Goal: Find specific page/section: Find specific page/section

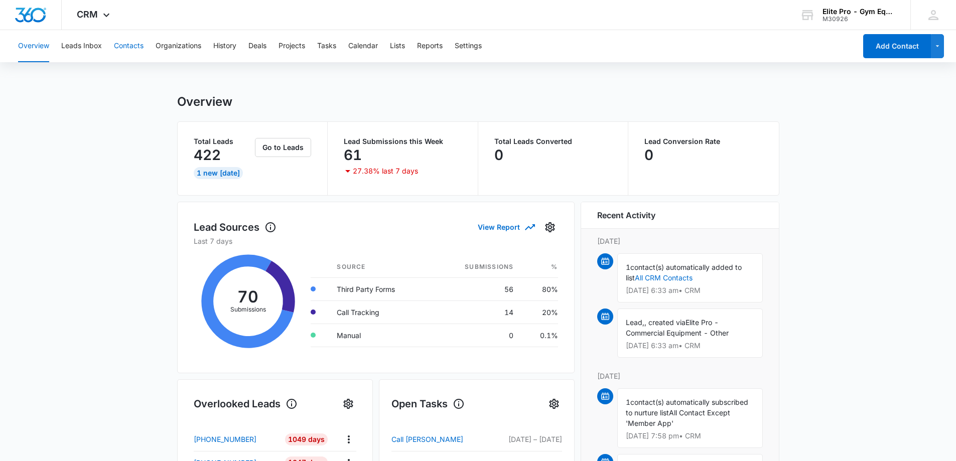
click at [126, 46] on button "Contacts" at bounding box center [129, 46] width 30 height 32
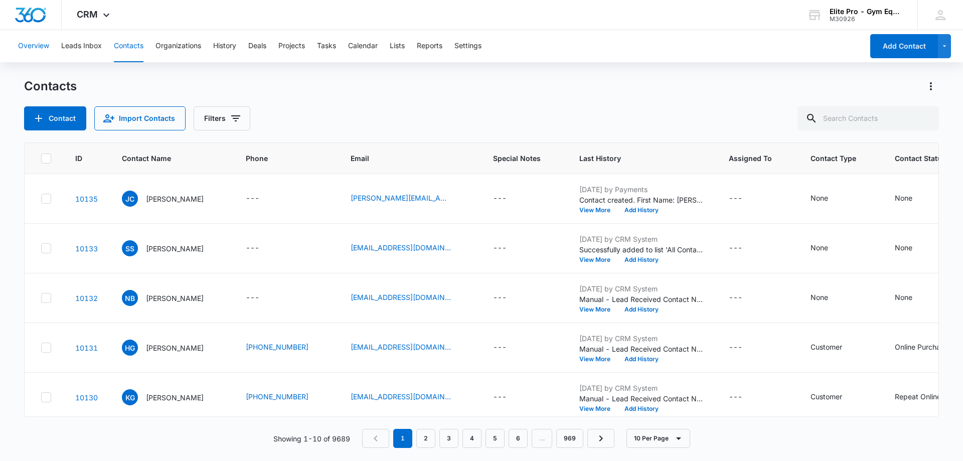
click at [33, 48] on button "Overview" at bounding box center [33, 46] width 31 height 32
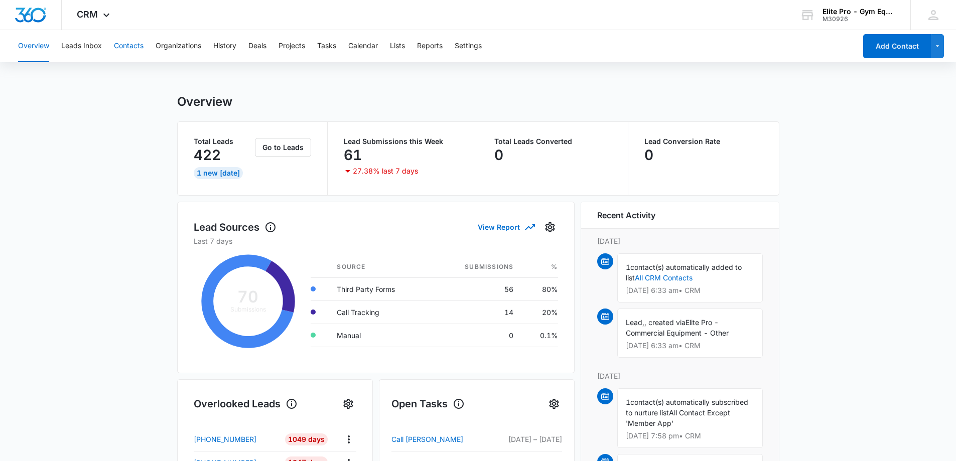
click at [124, 50] on button "Contacts" at bounding box center [129, 46] width 30 height 32
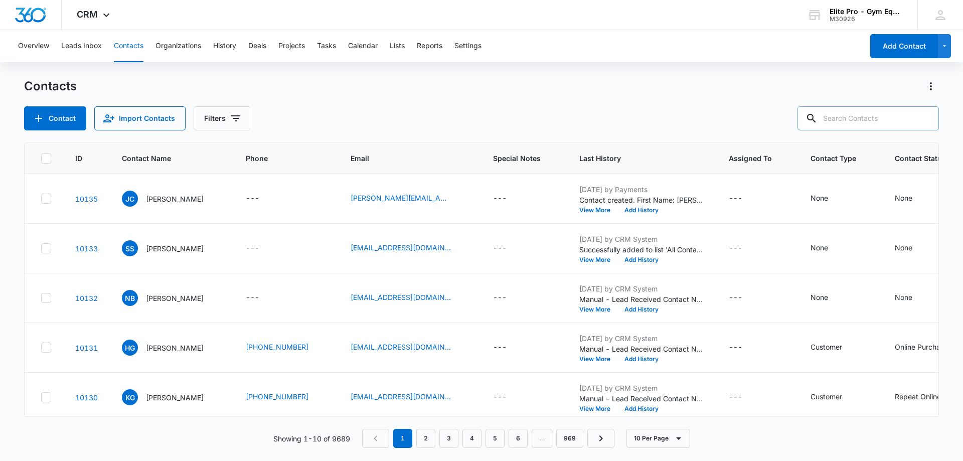
click at [867, 111] on input "text" at bounding box center [868, 118] width 141 height 24
click at [845, 119] on input "text" at bounding box center [868, 118] width 141 height 24
click at [856, 120] on input "text" at bounding box center [868, 118] width 141 height 24
click at [855, 116] on input "text" at bounding box center [868, 118] width 141 height 24
click at [854, 126] on input "text" at bounding box center [868, 118] width 141 height 24
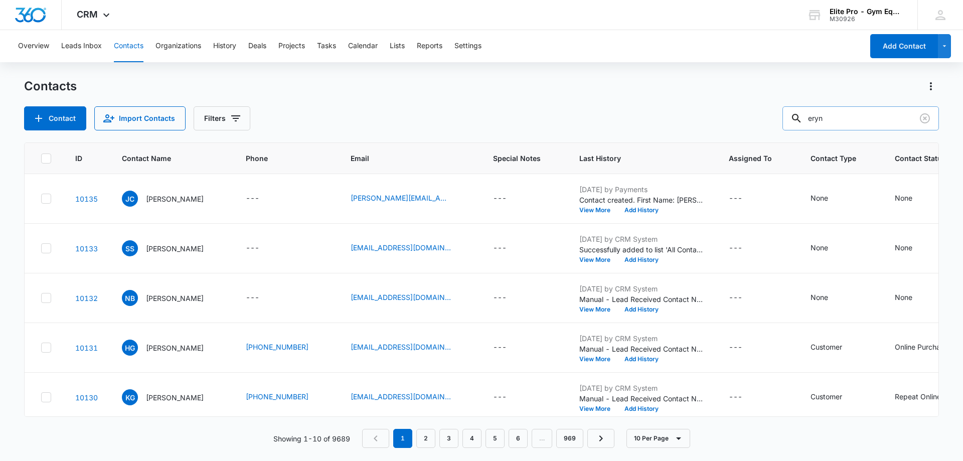
type input "eryn"
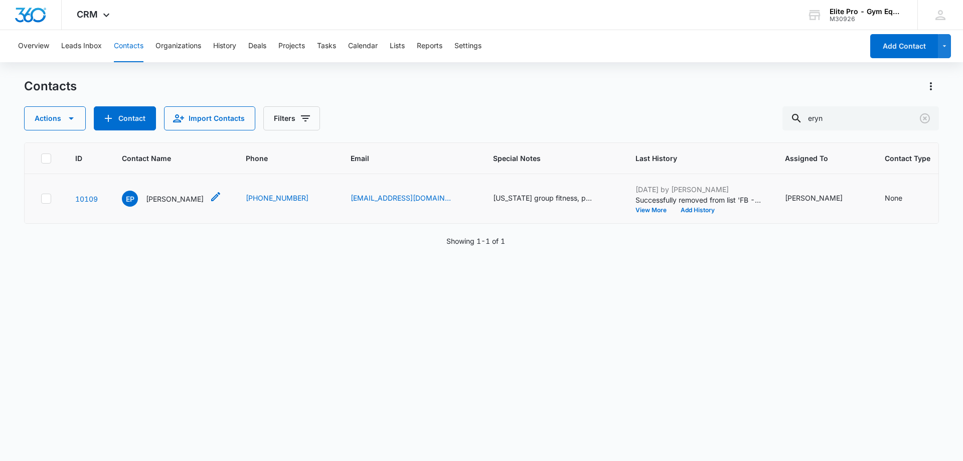
click at [166, 201] on p "[PERSON_NAME]" at bounding box center [175, 199] width 58 height 11
click at [520, 202] on div "[US_STATE] group fitness, physical theraphy. Open Gym Space - 1500 3 All in One…" at bounding box center [543, 198] width 100 height 11
